Goal: Navigation & Orientation: Find specific page/section

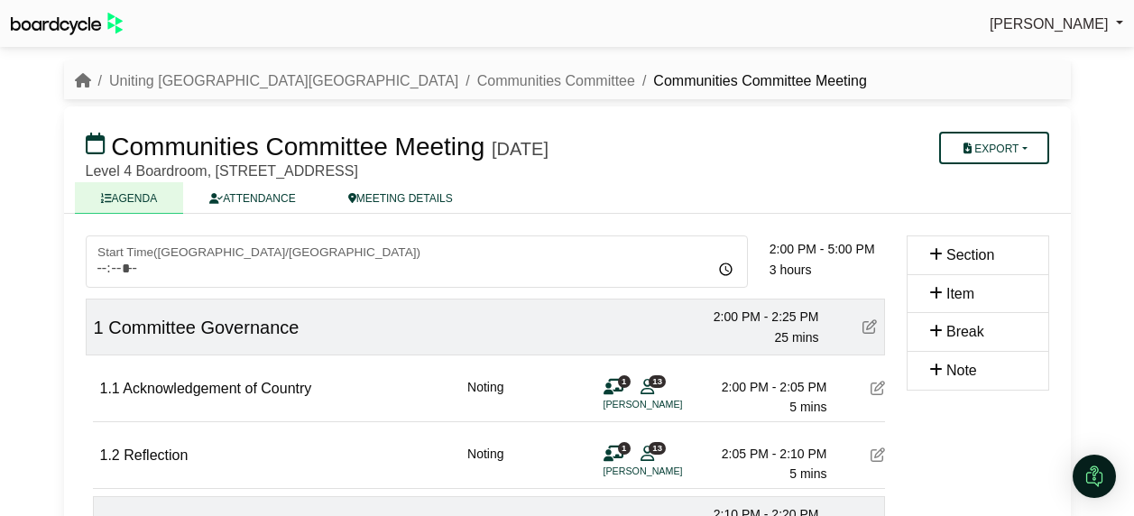
scroll to position [1173, 0]
click at [477, 75] on link "Communities Committee" at bounding box center [556, 80] width 158 height 15
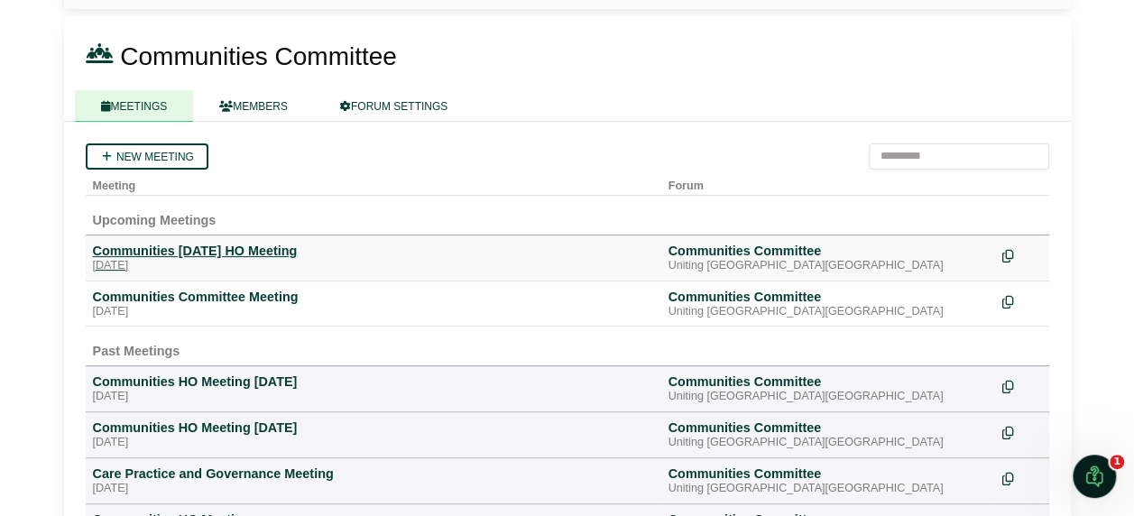
click at [208, 245] on div "Communities [DATE] HO Meeting" at bounding box center [373, 251] width 561 height 16
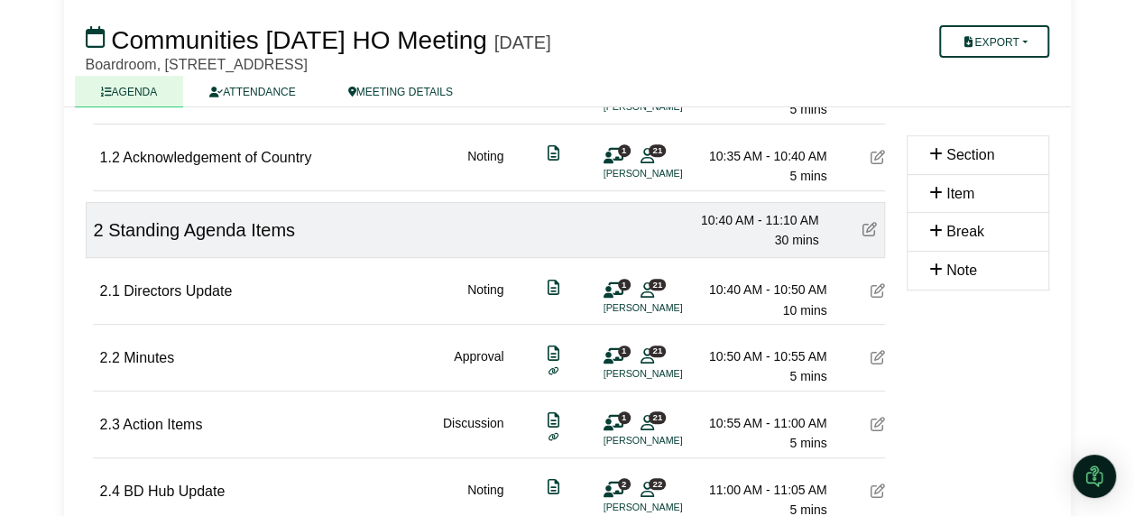
scroll to position [451, 0]
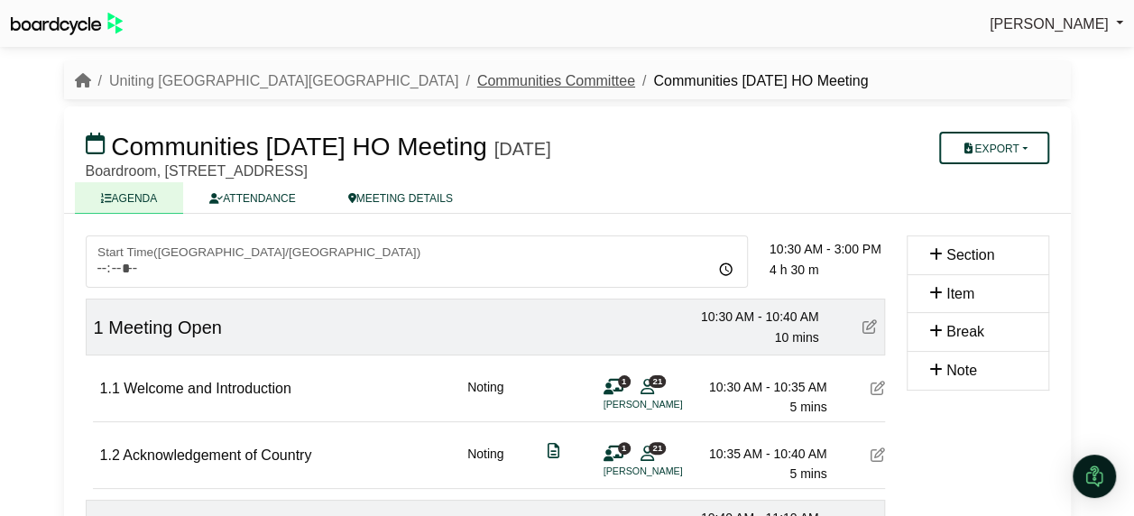
click at [477, 73] on link "Communities Committee" at bounding box center [556, 80] width 158 height 15
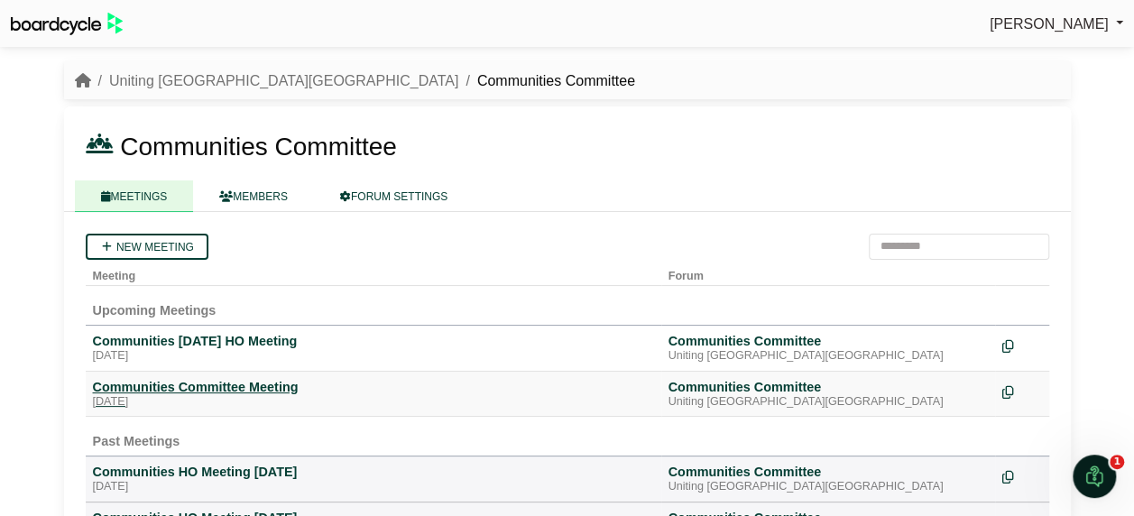
click at [229, 382] on div "Communities Committee Meeting" at bounding box center [373, 387] width 561 height 16
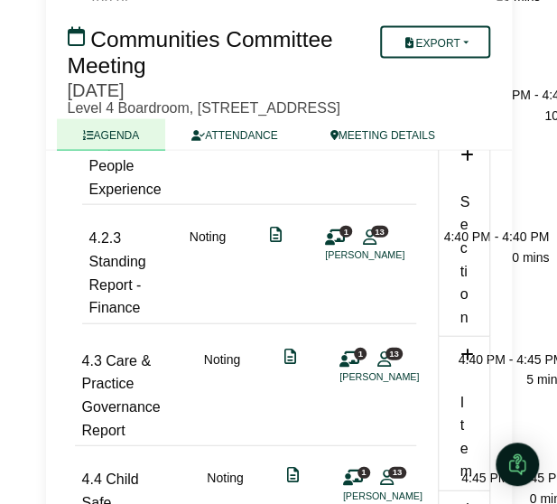
scroll to position [2527, 0]
